Goal: Information Seeking & Learning: Learn about a topic

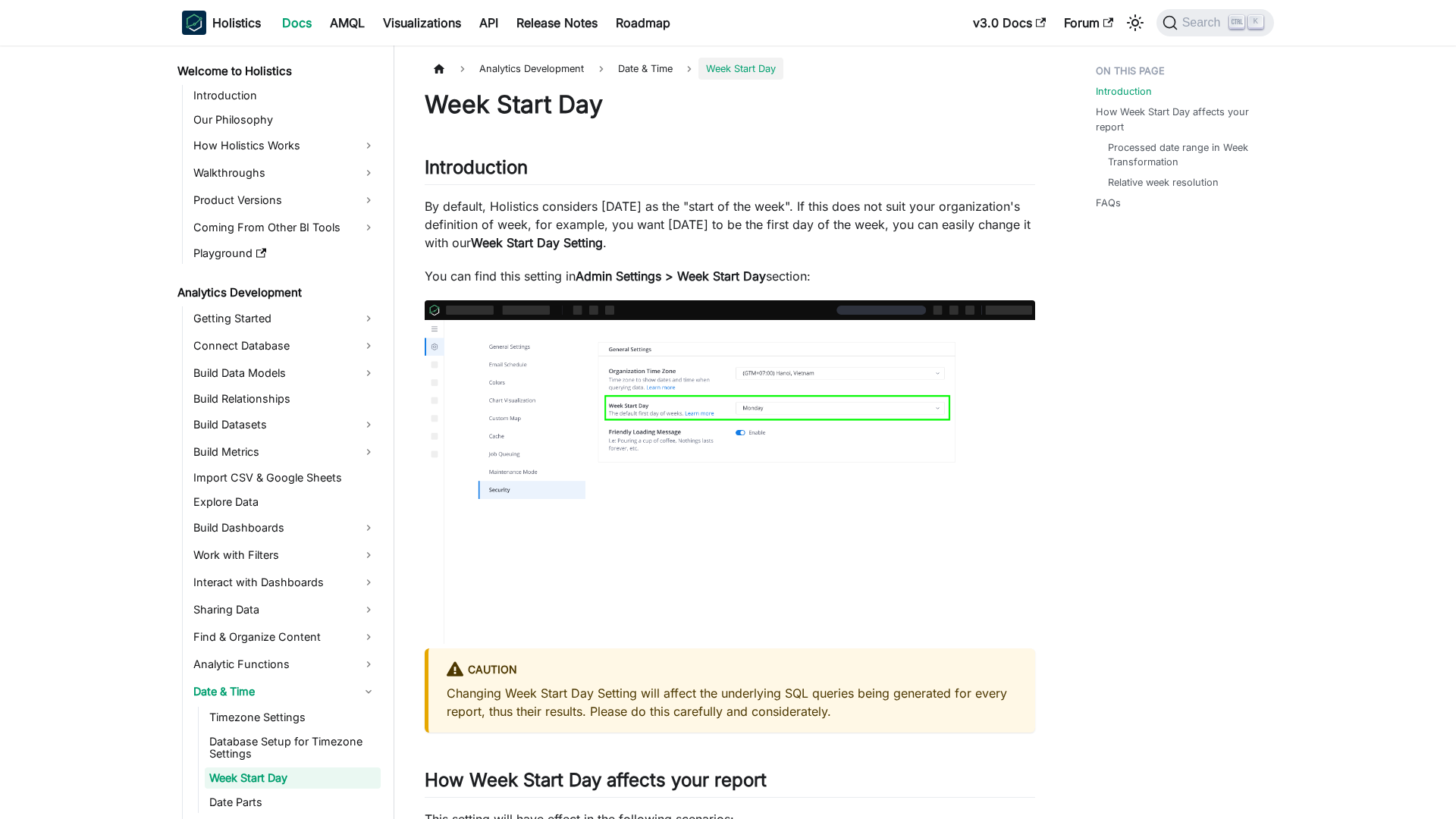
scroll to position [124, 0]
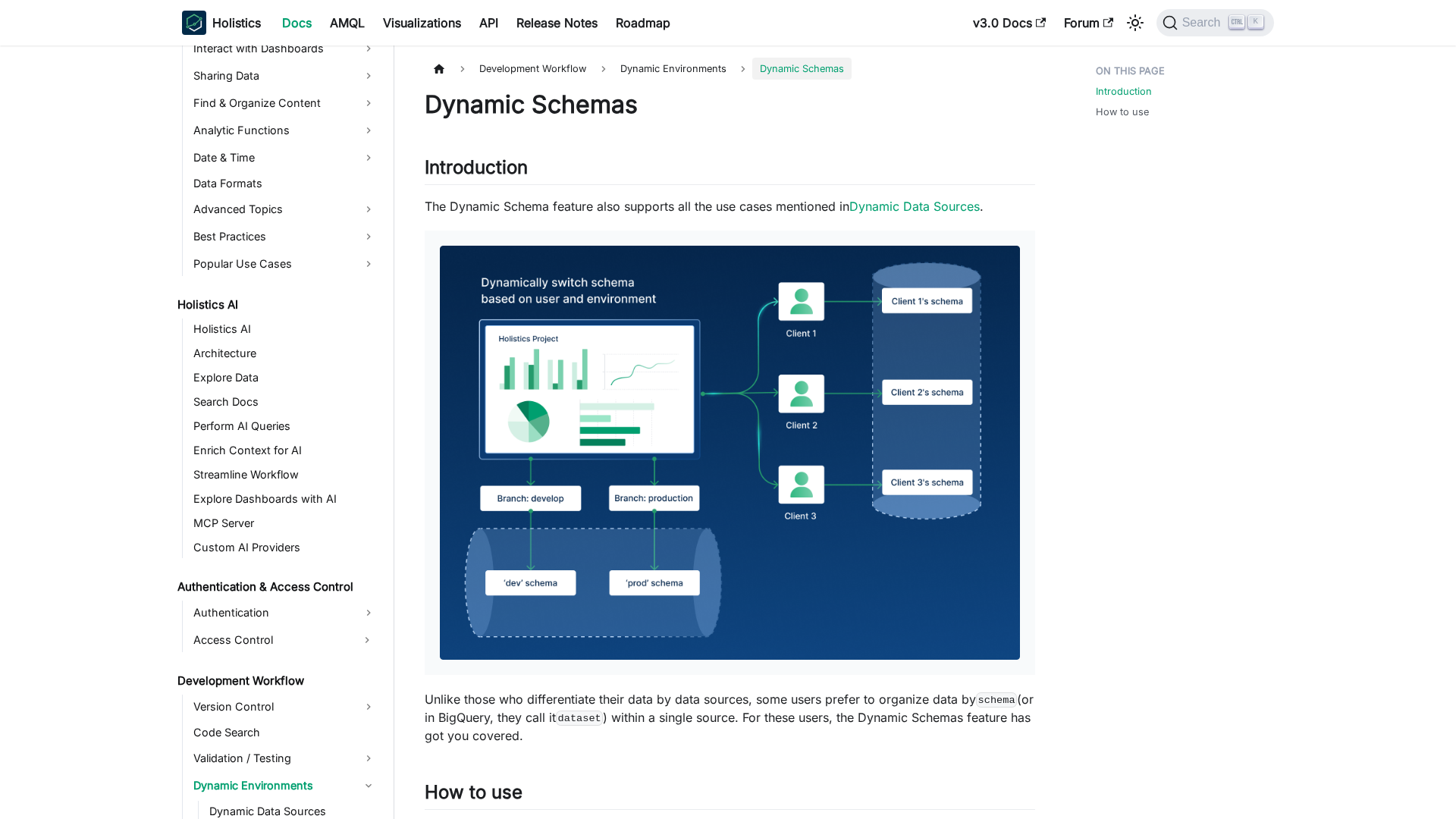
scroll to position [716, 0]
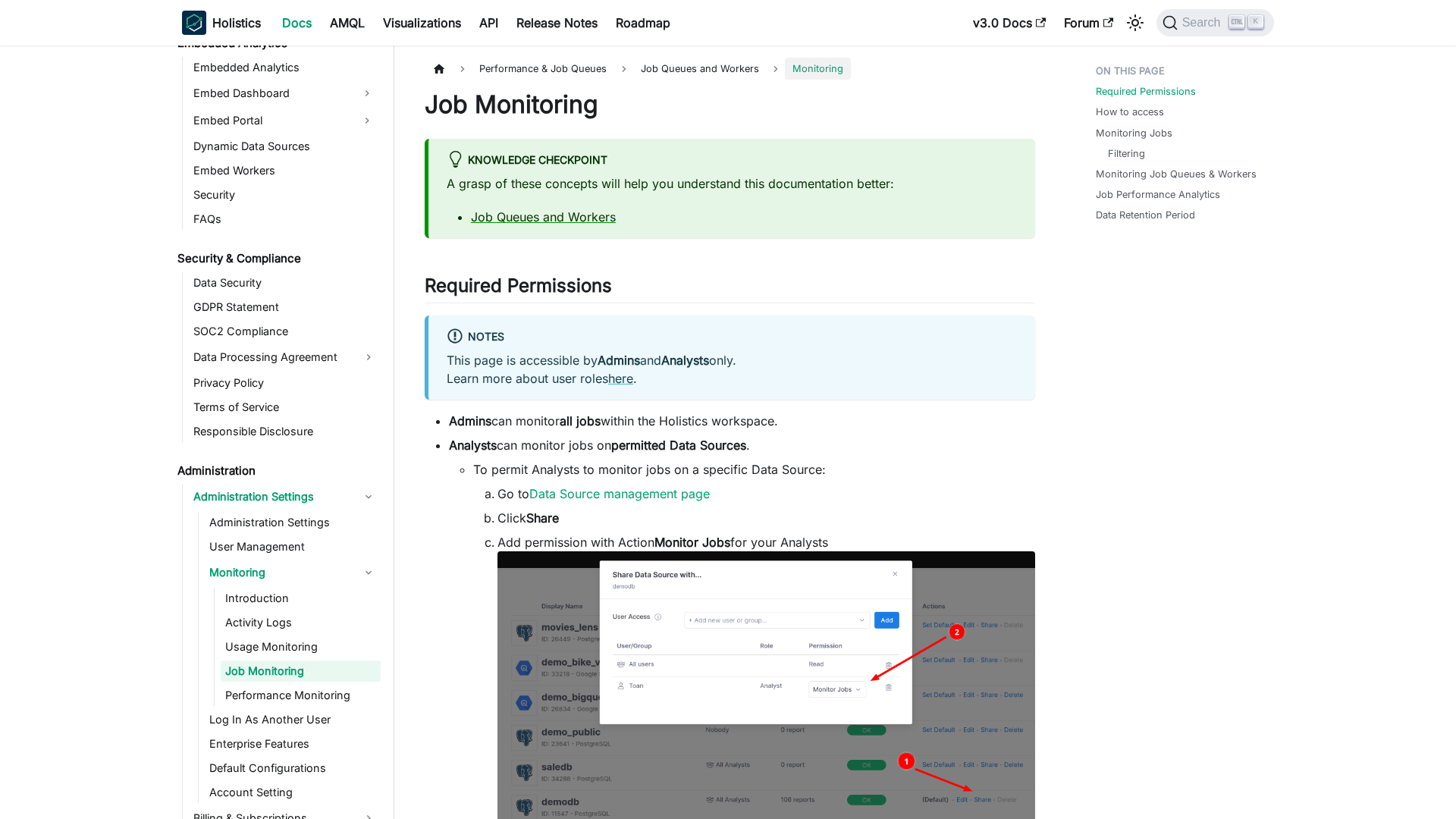
scroll to position [1734, 0]
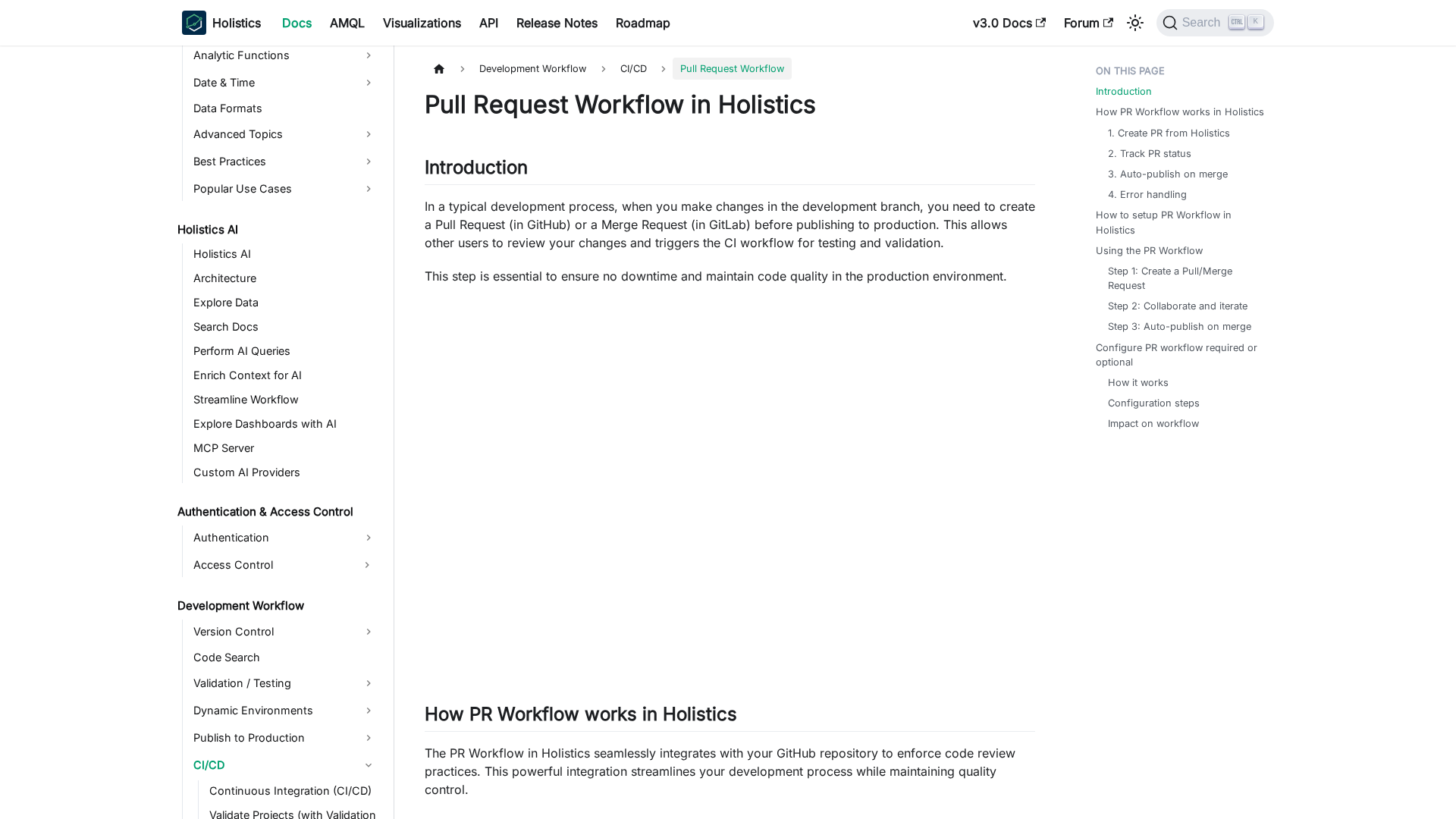
scroll to position [871, 0]
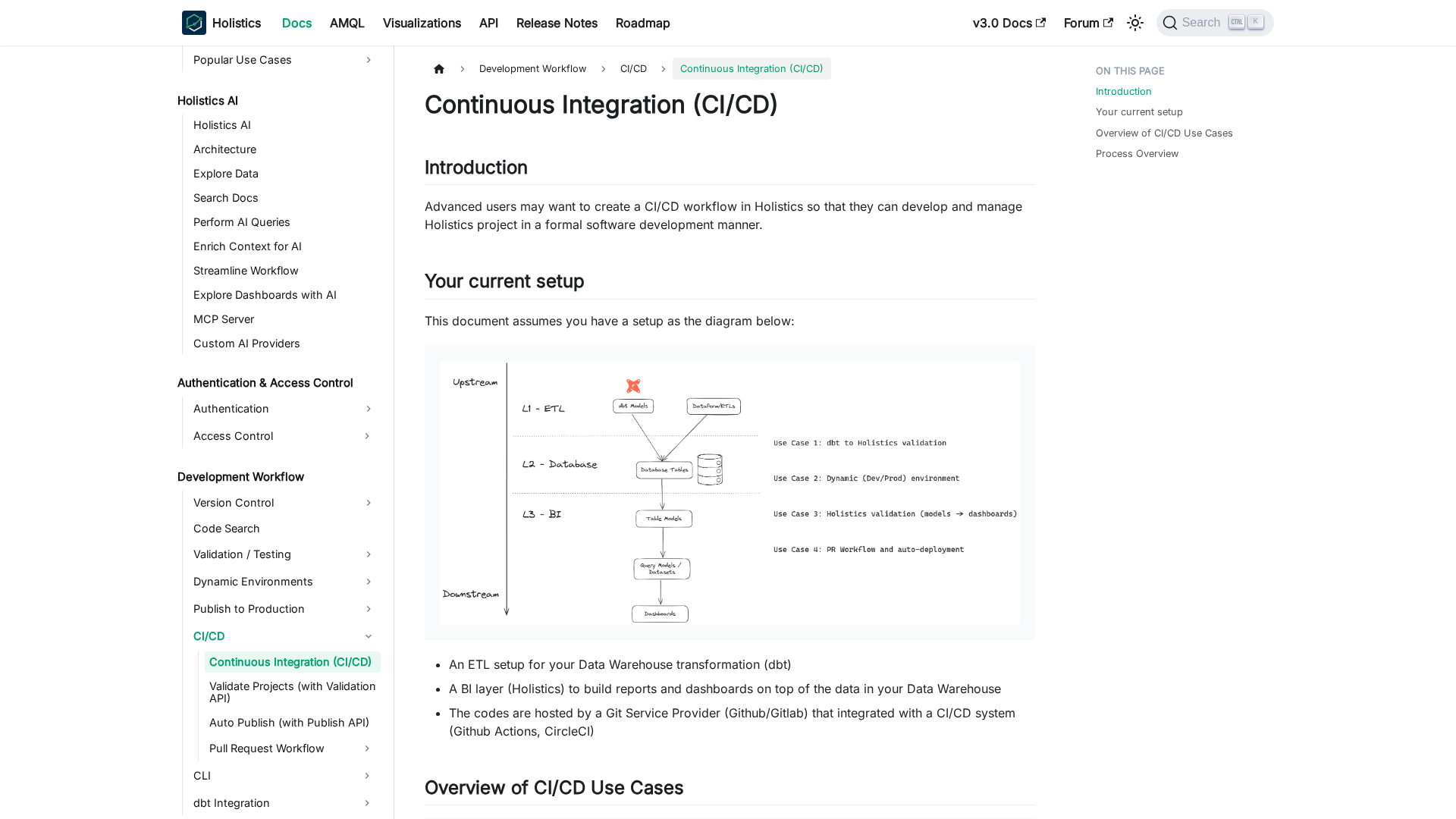
scroll to position [746, 0]
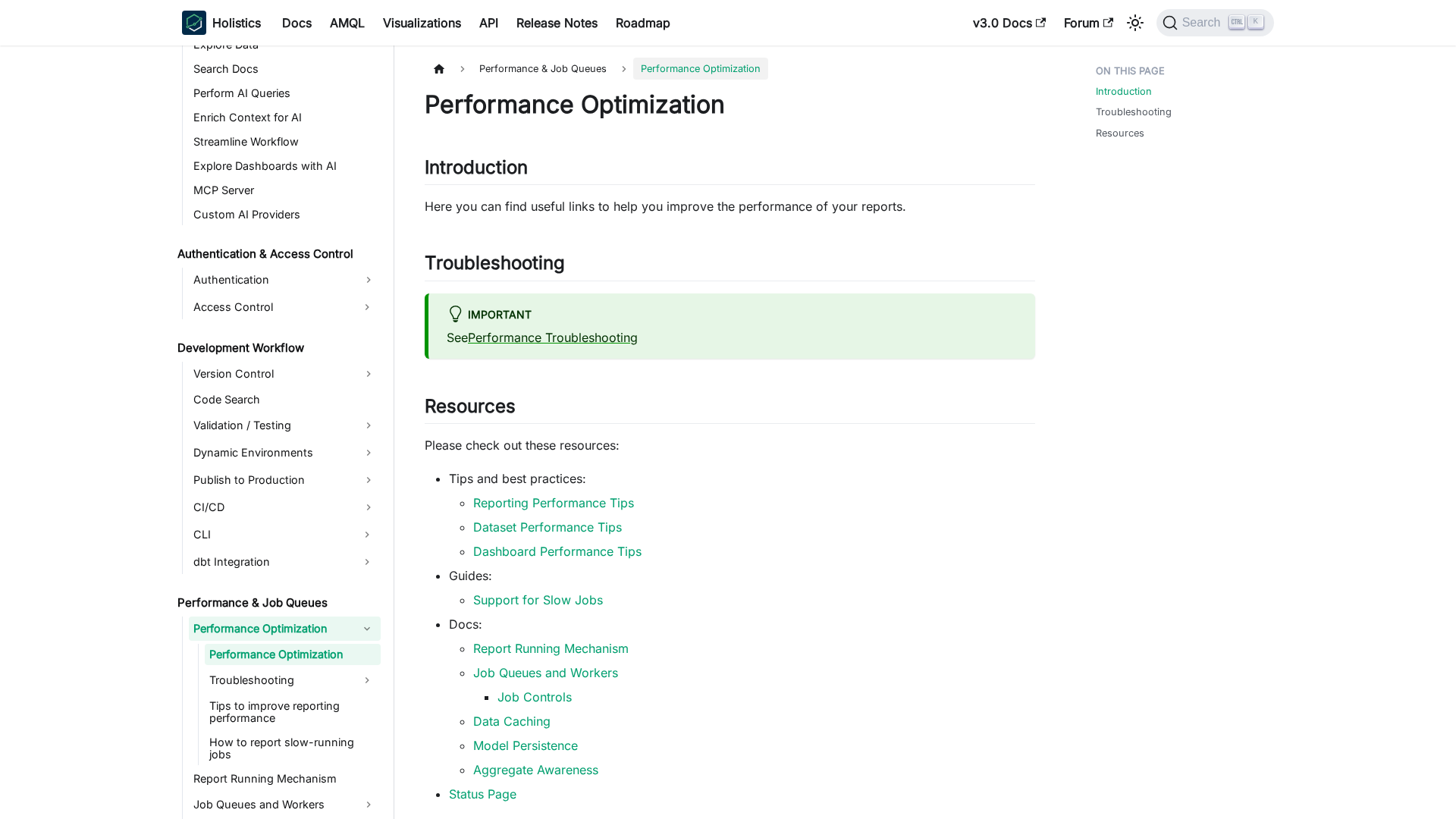
scroll to position [867, 0]
